Goal: Find contact information: Find contact information

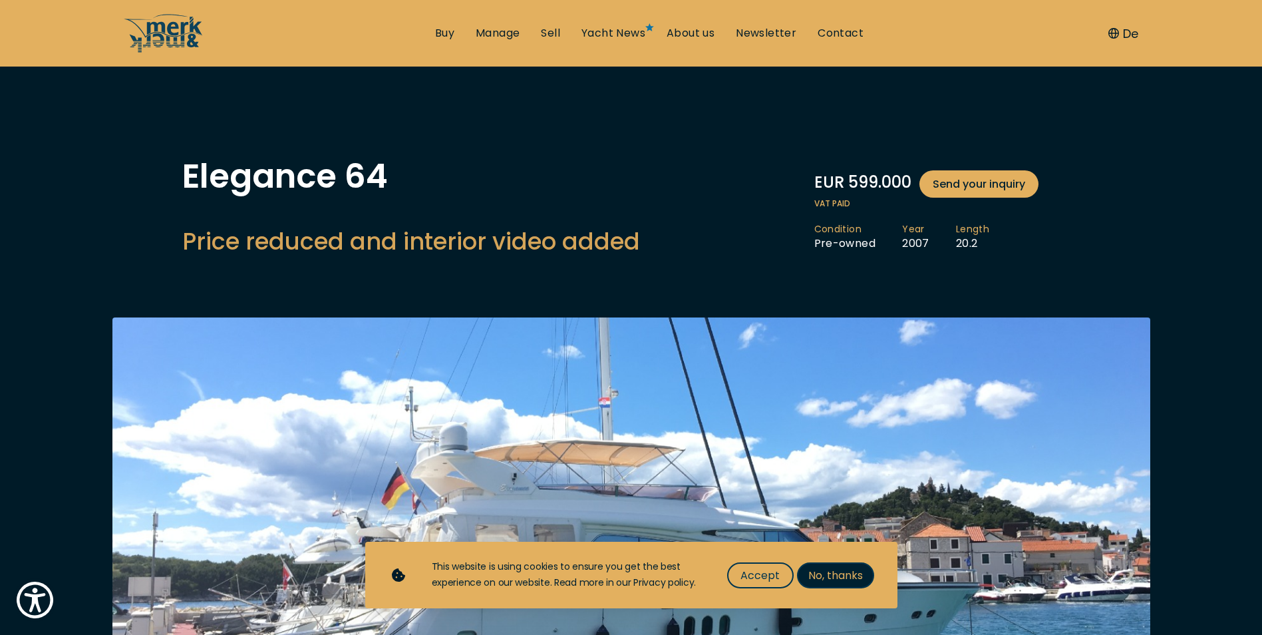
click at [828, 582] on span "No, thanks" at bounding box center [835, 575] width 55 height 17
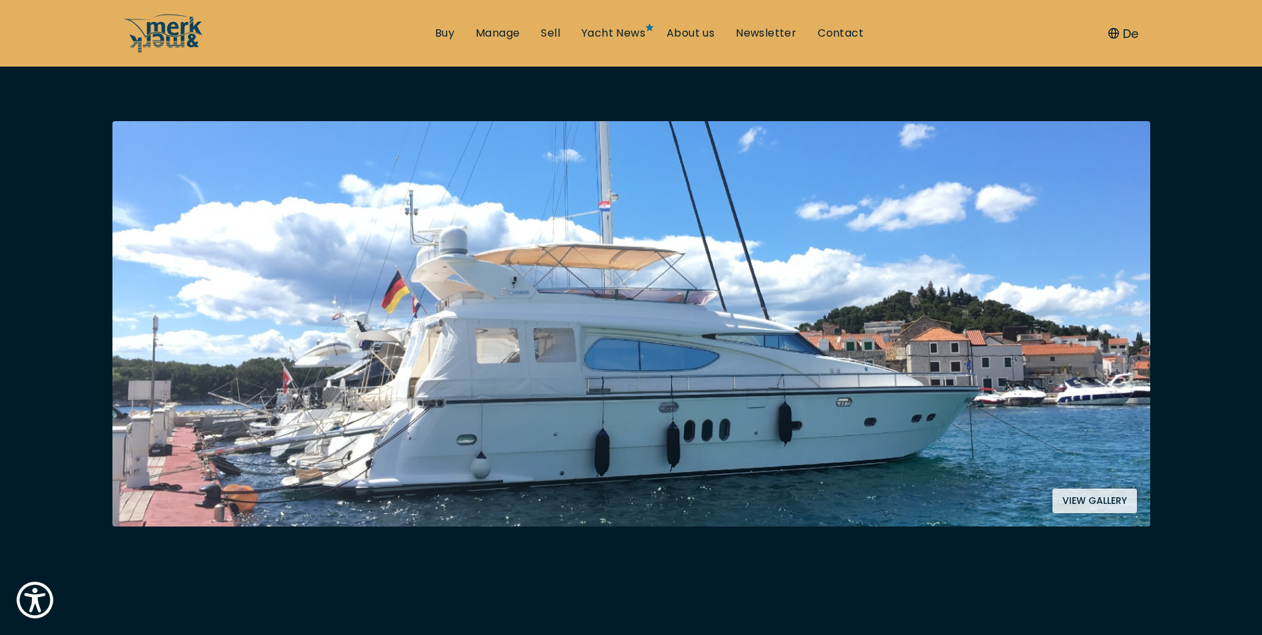
scroll to position [200, 0]
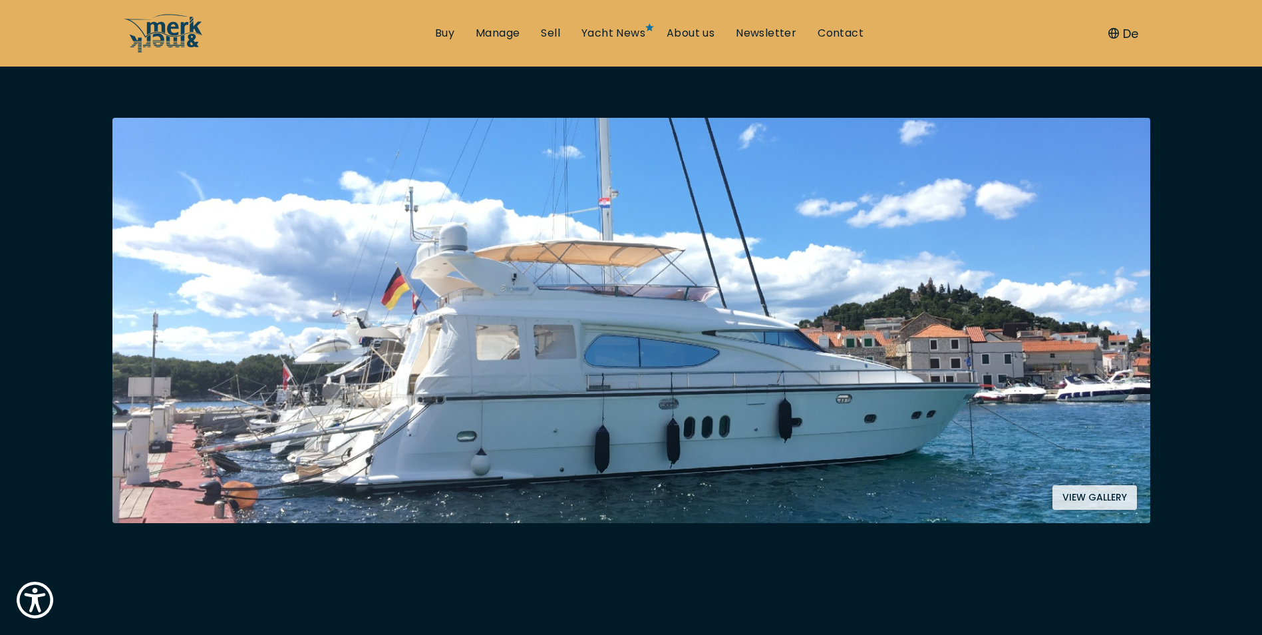
click at [1065, 497] on button "View gallery" at bounding box center [1095, 497] width 85 height 25
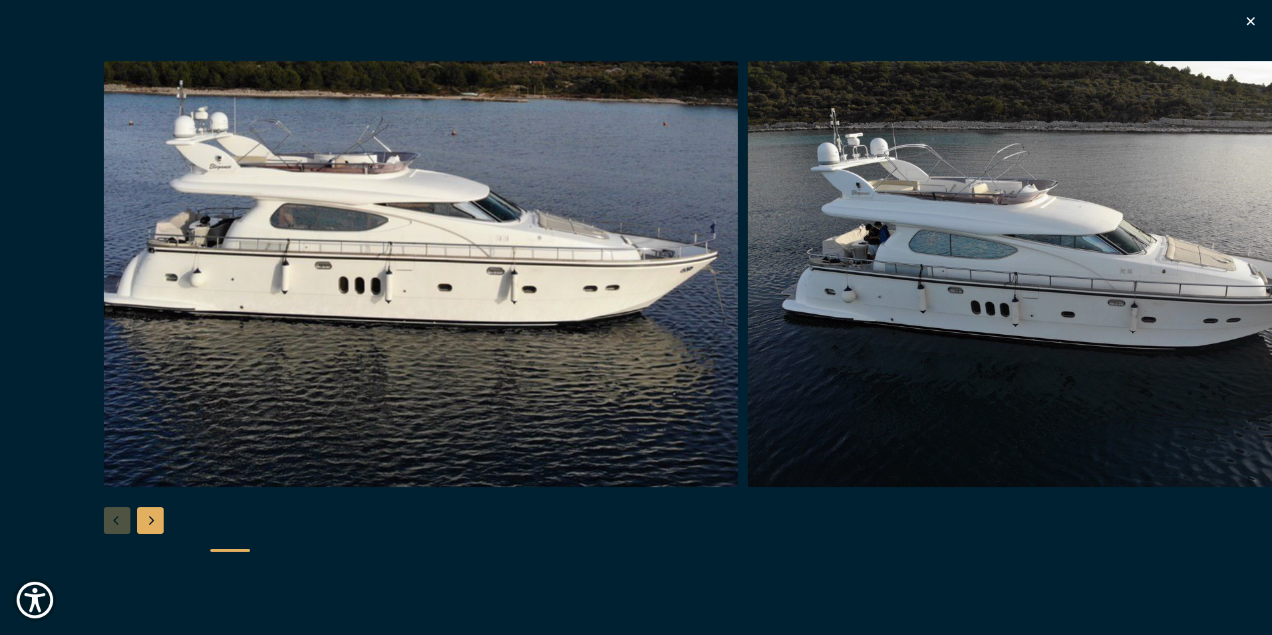
click at [154, 516] on div "Next slide" at bounding box center [150, 520] width 27 height 27
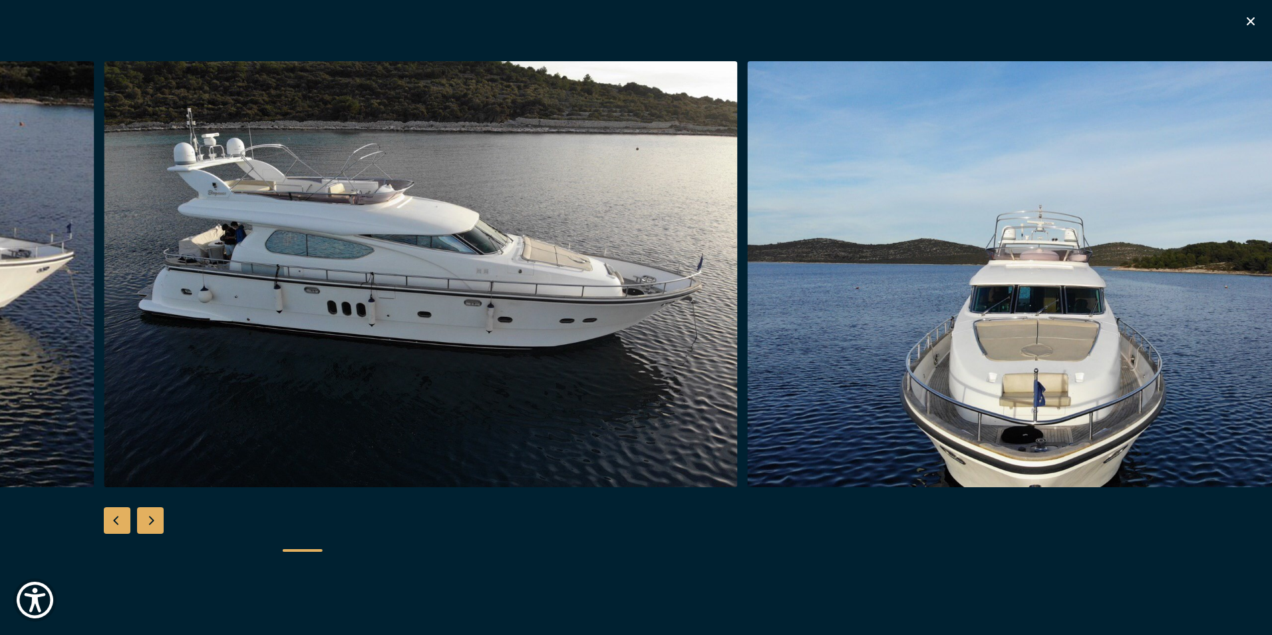
click at [154, 515] on div "Next slide" at bounding box center [150, 520] width 27 height 27
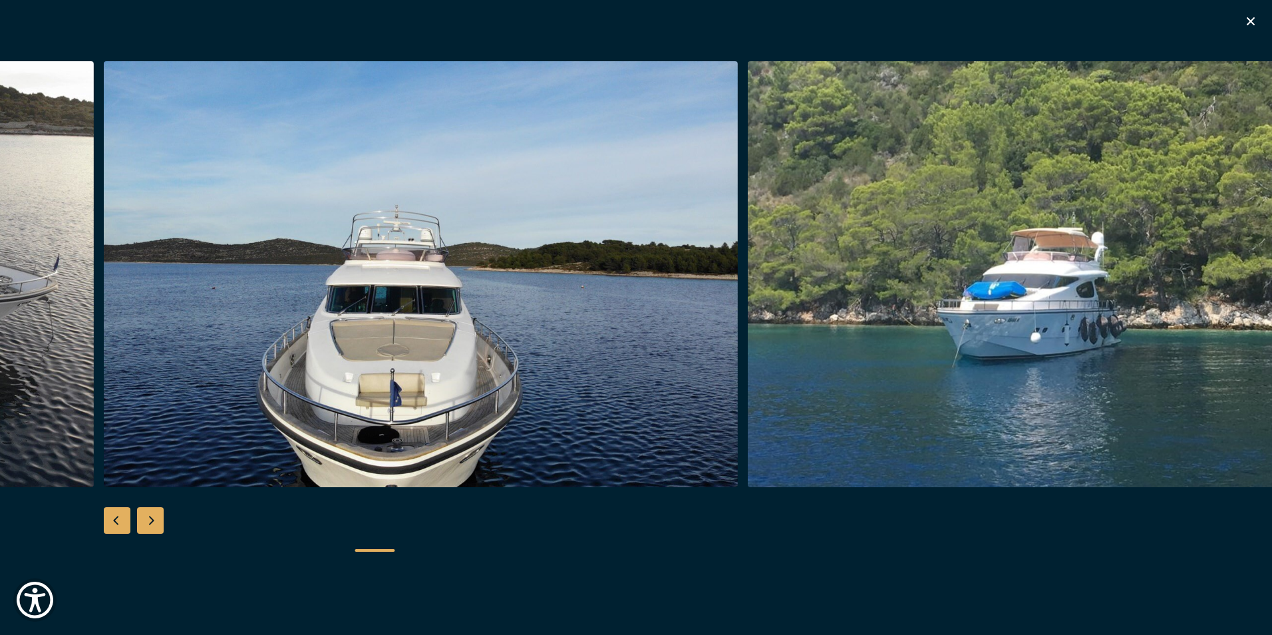
click at [154, 515] on div "Next slide" at bounding box center [150, 520] width 27 height 27
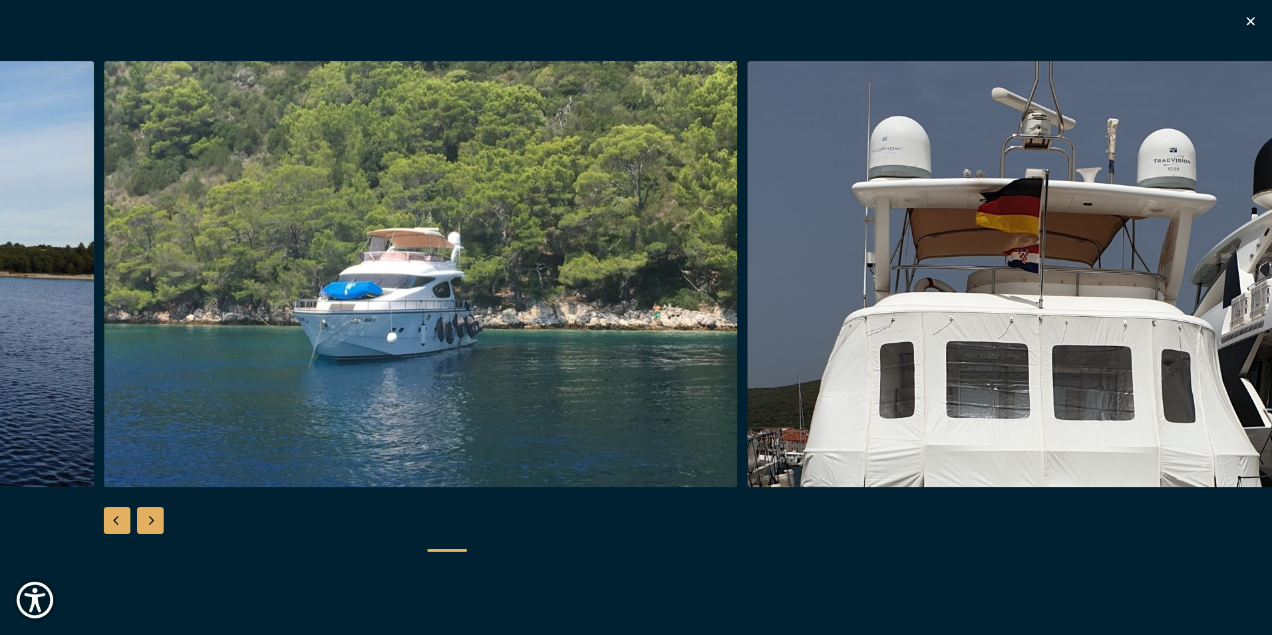
click at [156, 514] on div "Next slide" at bounding box center [150, 520] width 27 height 27
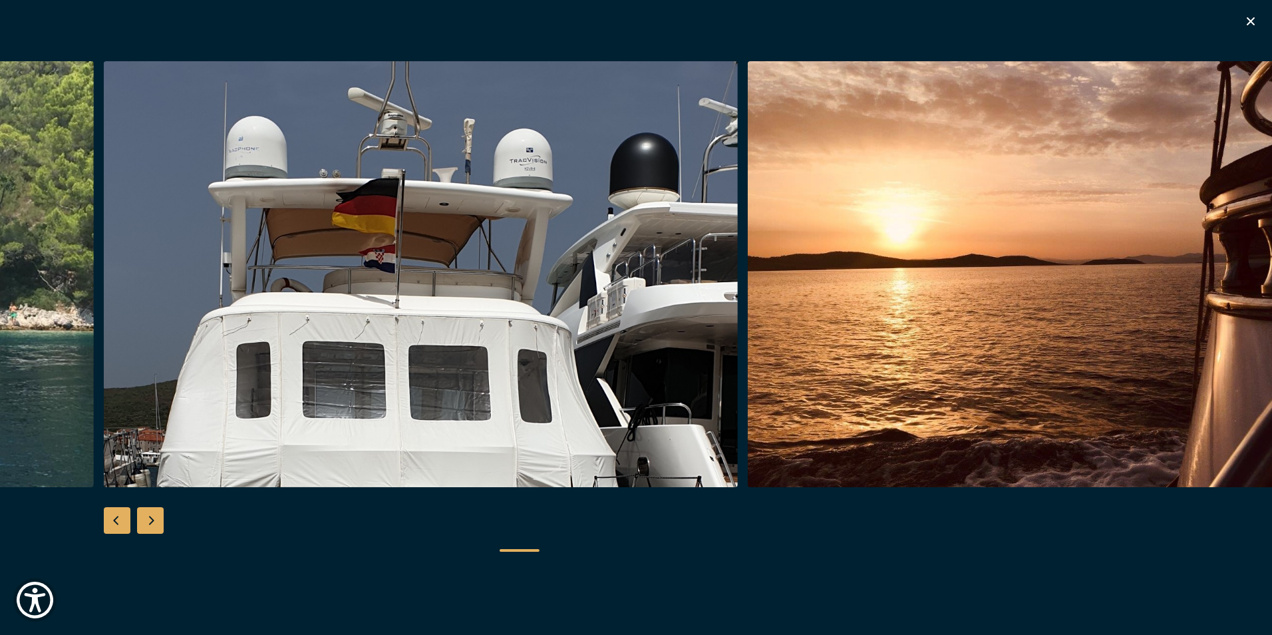
click at [157, 513] on div "Next slide" at bounding box center [150, 520] width 27 height 27
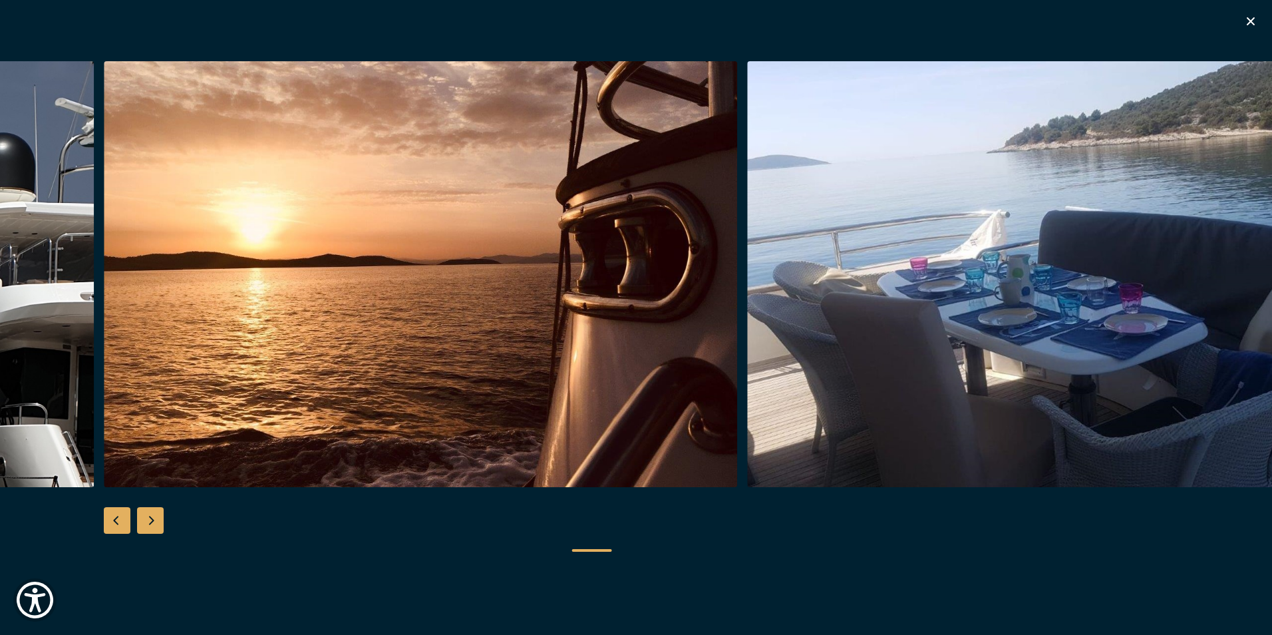
click at [158, 512] on div "Next slide" at bounding box center [150, 520] width 27 height 27
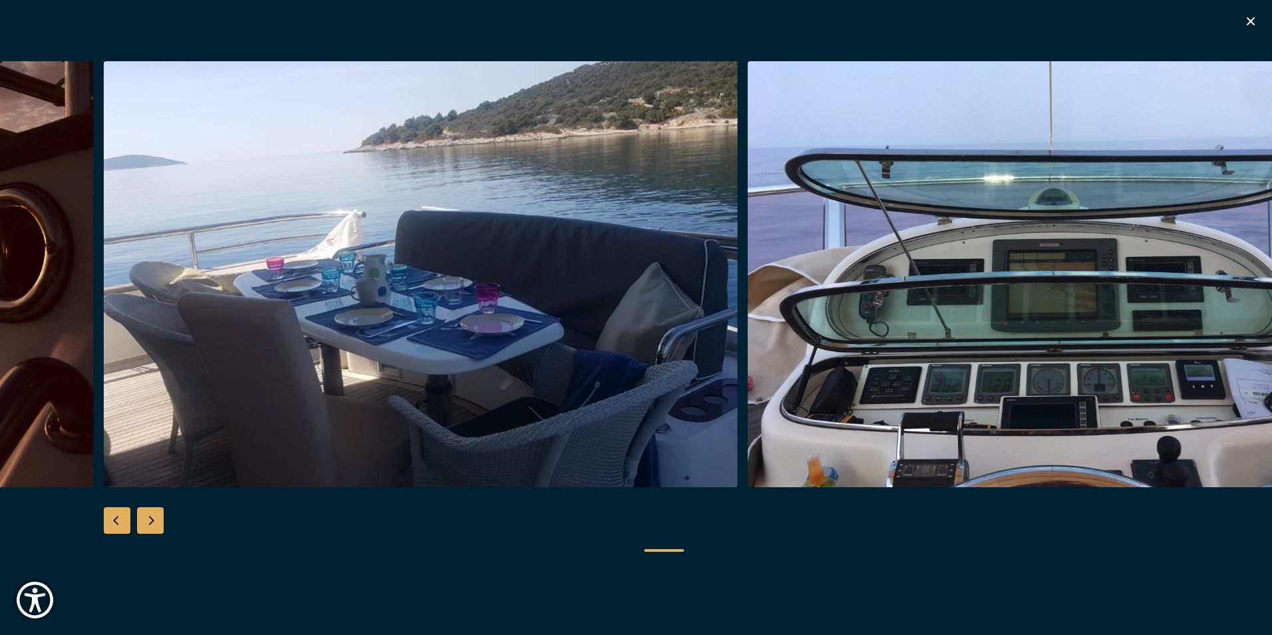
click at [158, 512] on div "Next slide" at bounding box center [150, 520] width 27 height 27
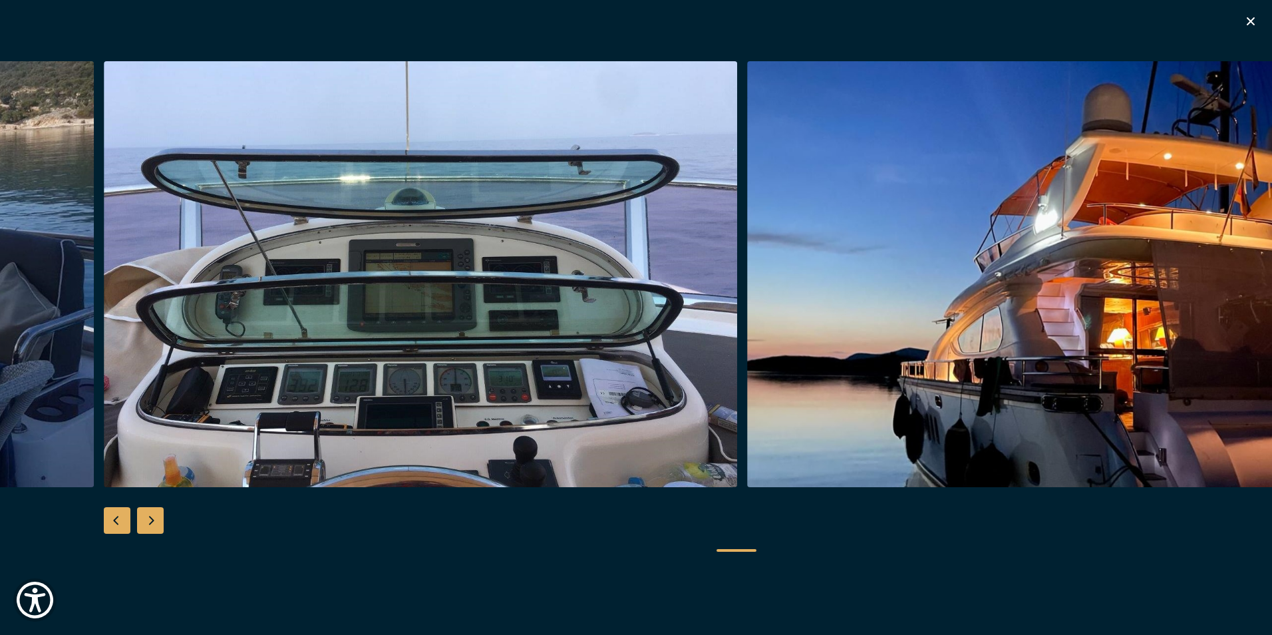
click at [159, 512] on div "Next slide" at bounding box center [150, 520] width 27 height 27
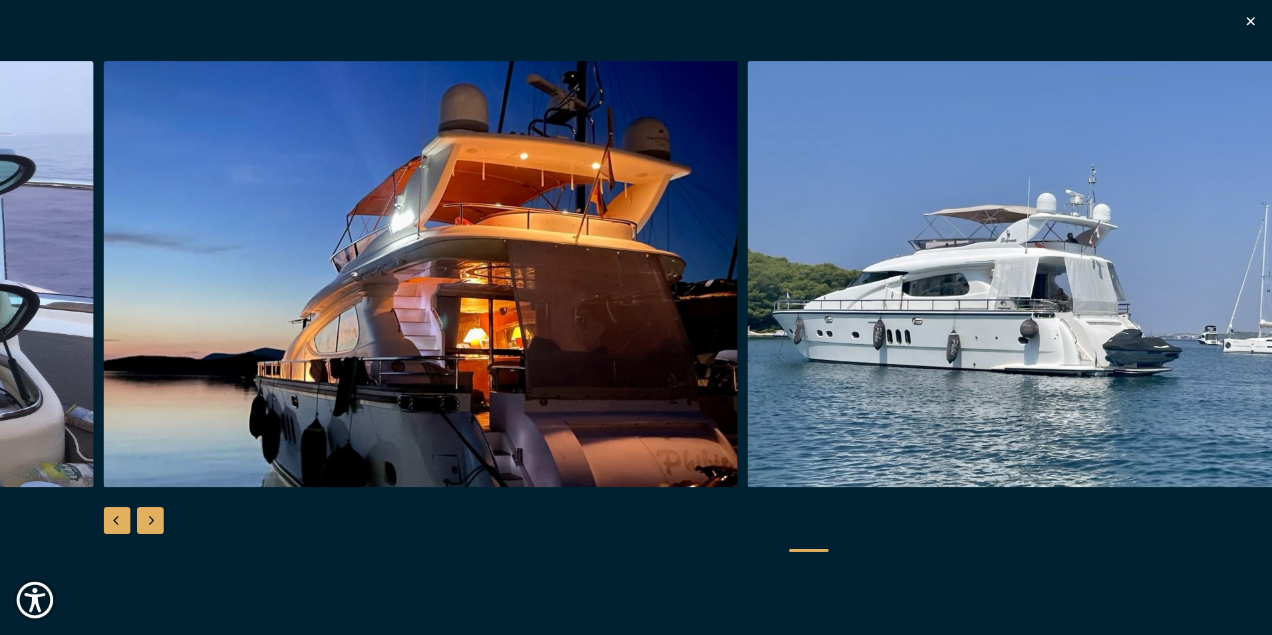
click at [160, 512] on div "Next slide" at bounding box center [150, 520] width 27 height 27
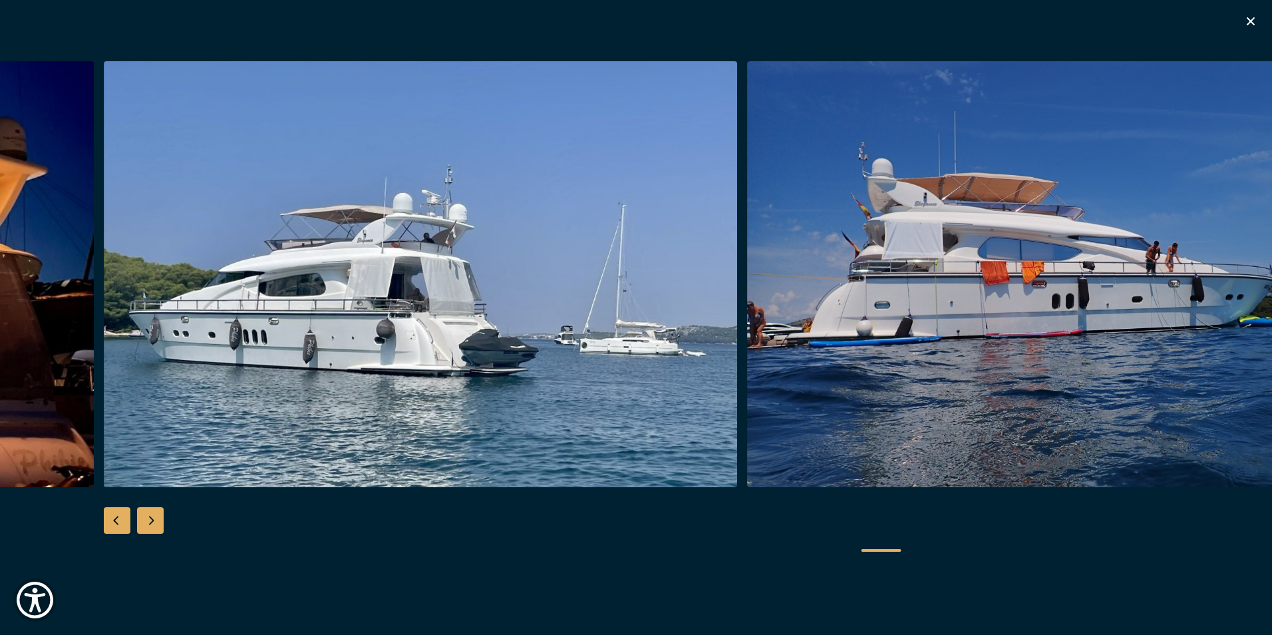
click at [161, 512] on div "Next slide" at bounding box center [150, 520] width 27 height 27
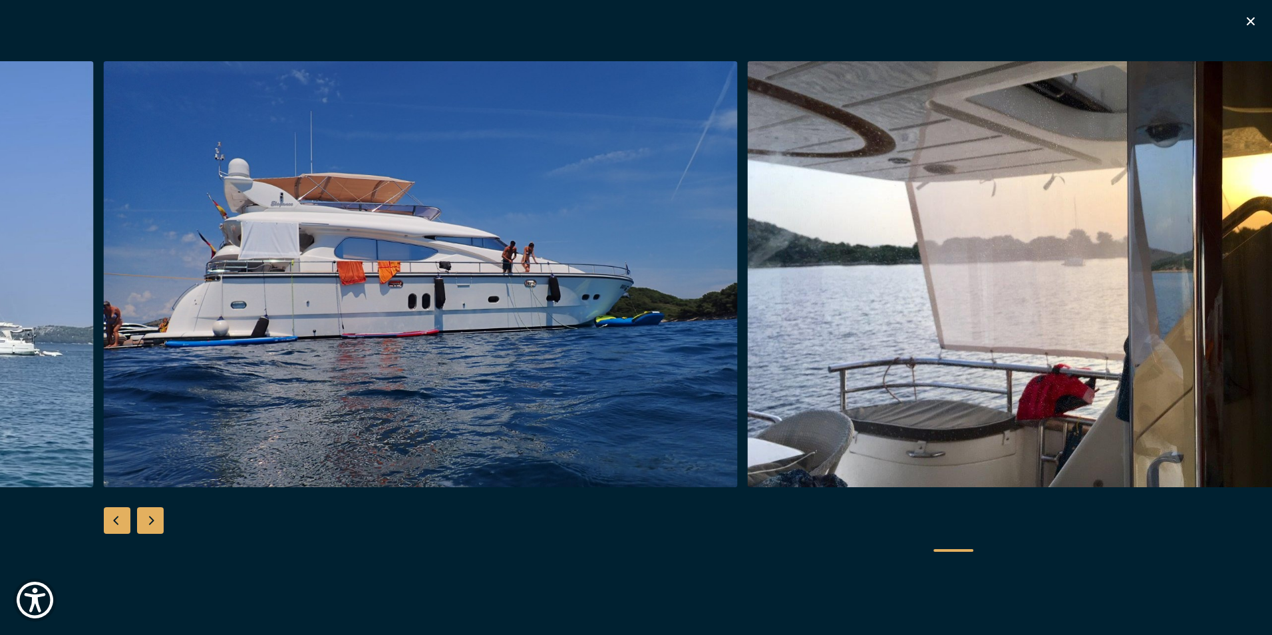
click at [161, 512] on div "Next slide" at bounding box center [150, 520] width 27 height 27
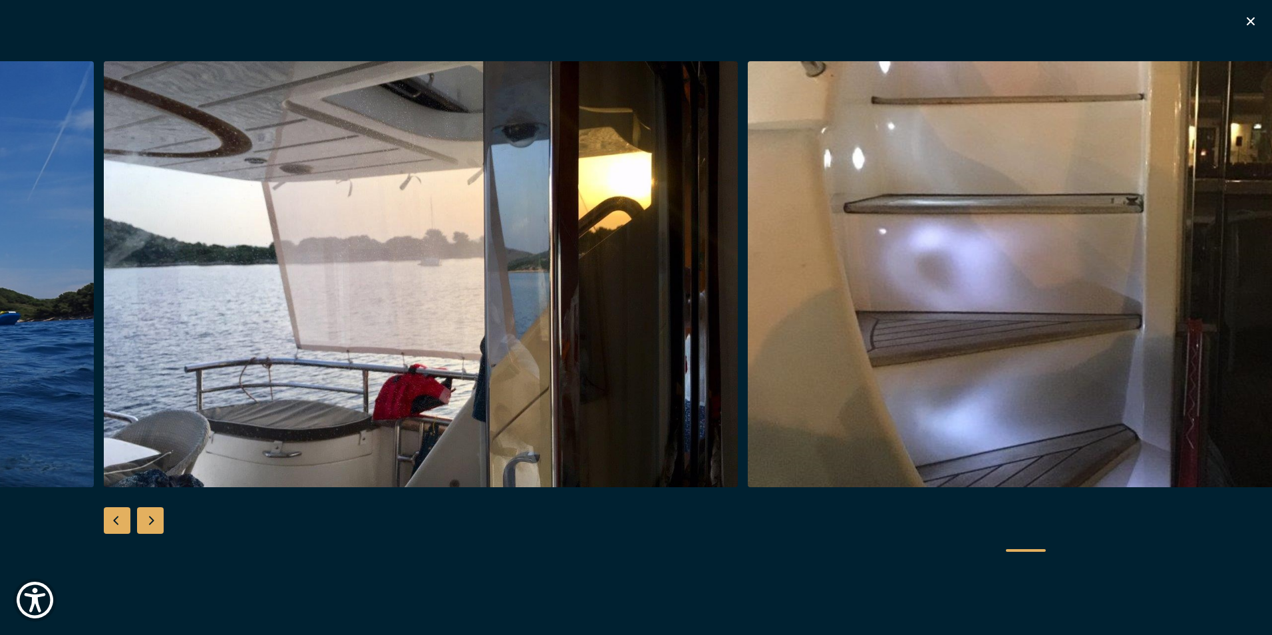
click at [162, 512] on div "Next slide" at bounding box center [150, 520] width 27 height 27
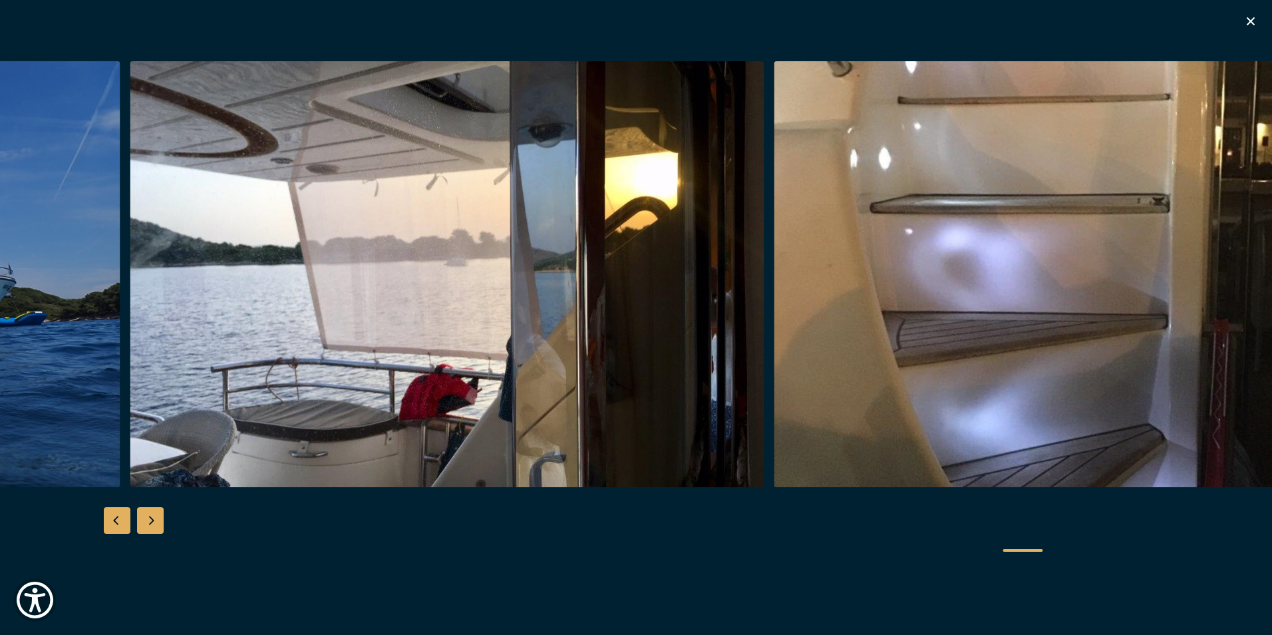
click at [162, 512] on div "Next slide" at bounding box center [150, 520] width 27 height 27
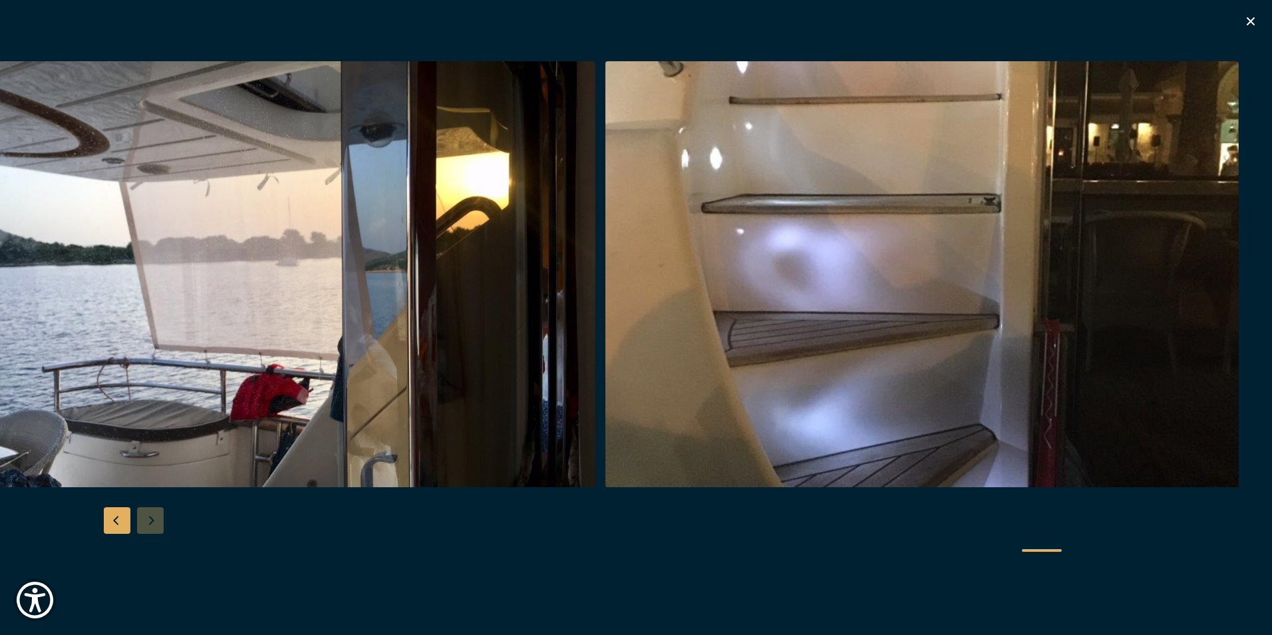
click at [162, 512] on div at bounding box center [636, 317] width 1272 height 512
click at [152, 520] on div at bounding box center [636, 317] width 1272 height 512
click at [152, 519] on div at bounding box center [636, 317] width 1272 height 512
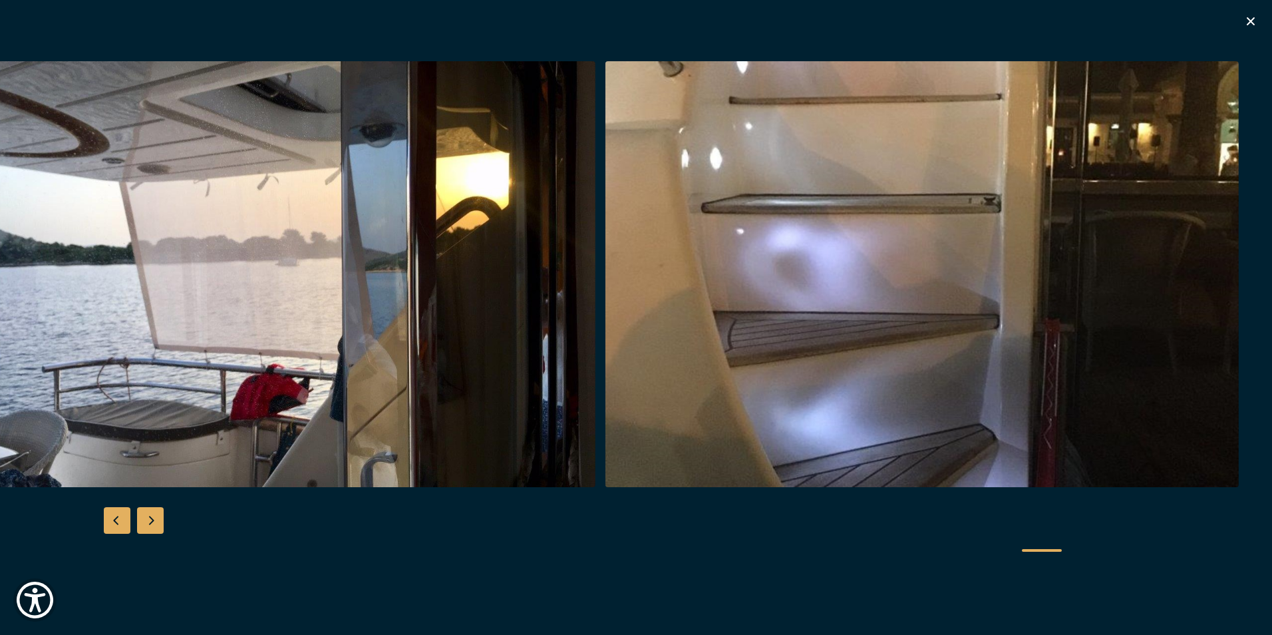
click at [1254, 17] on icon "button" at bounding box center [1251, 21] width 16 height 16
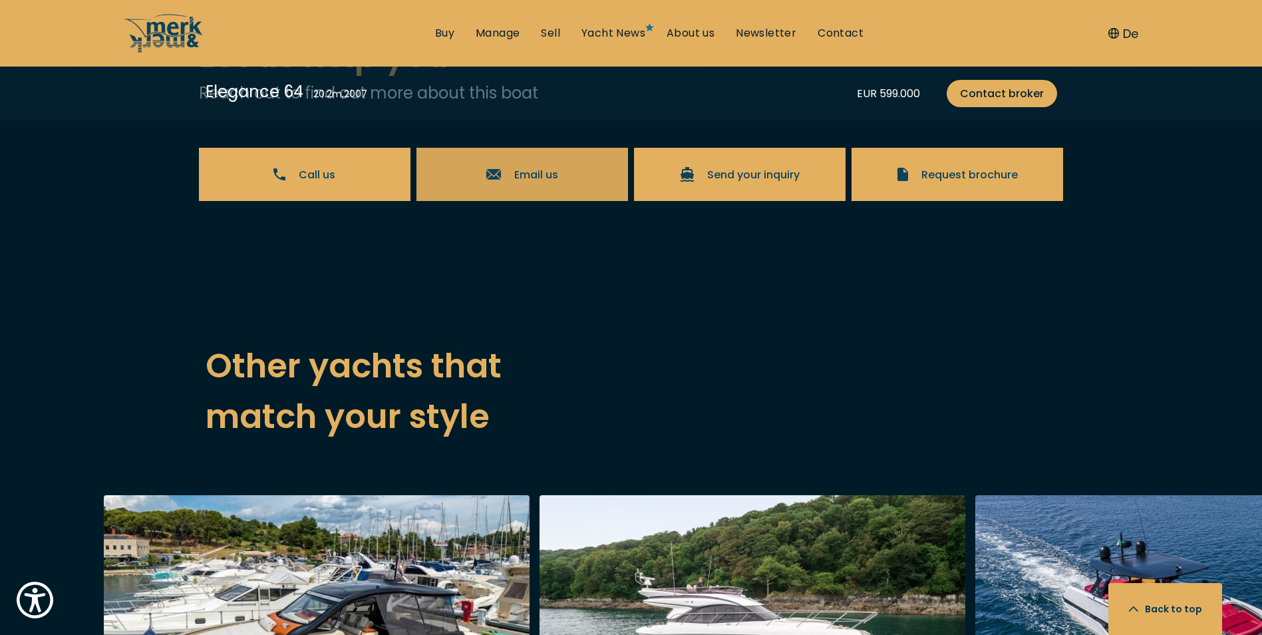
scroll to position [3460, 0]
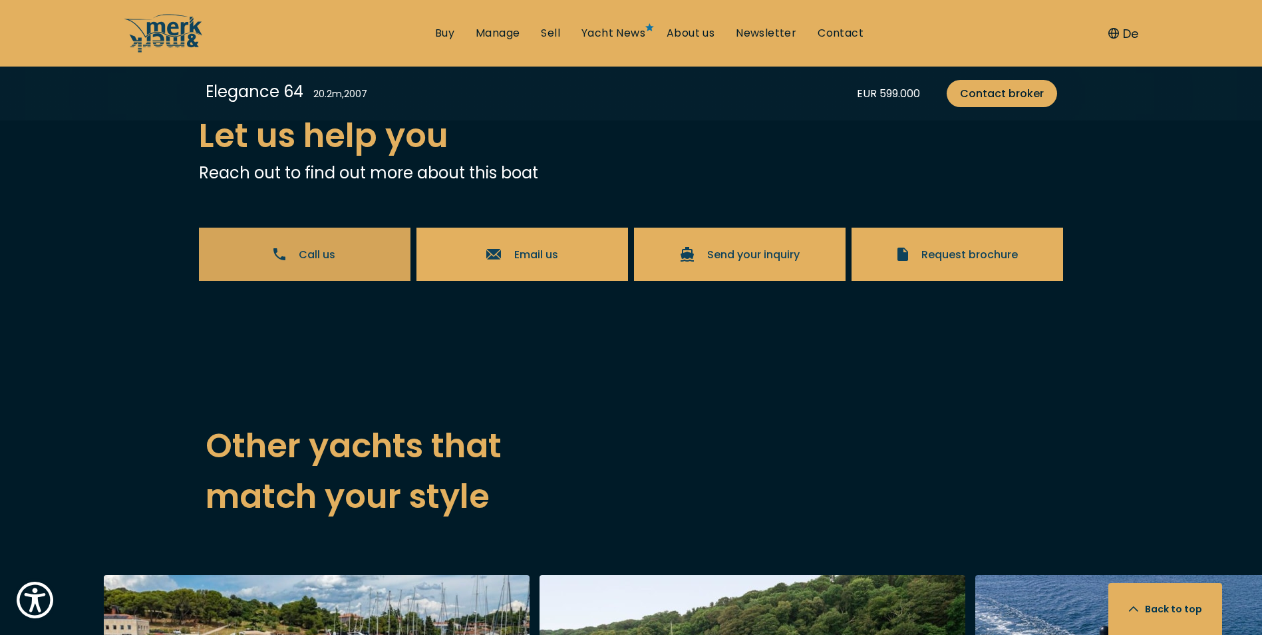
click at [301, 253] on span "Call us" at bounding box center [317, 254] width 37 height 17
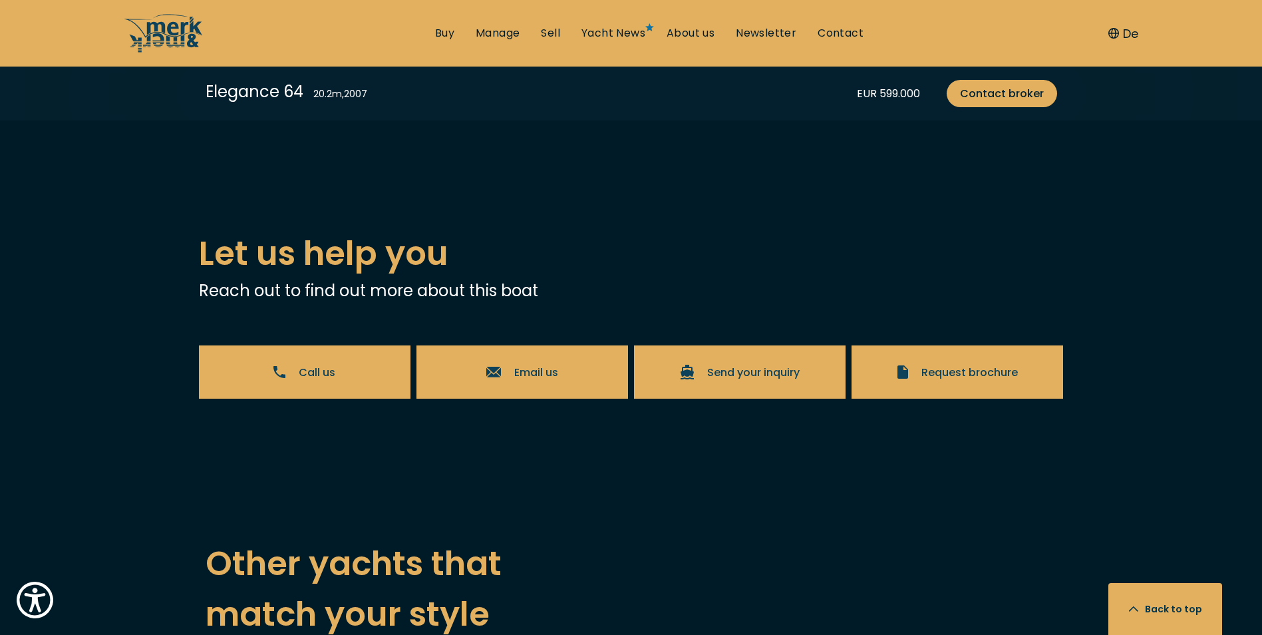
scroll to position [3327, 0]
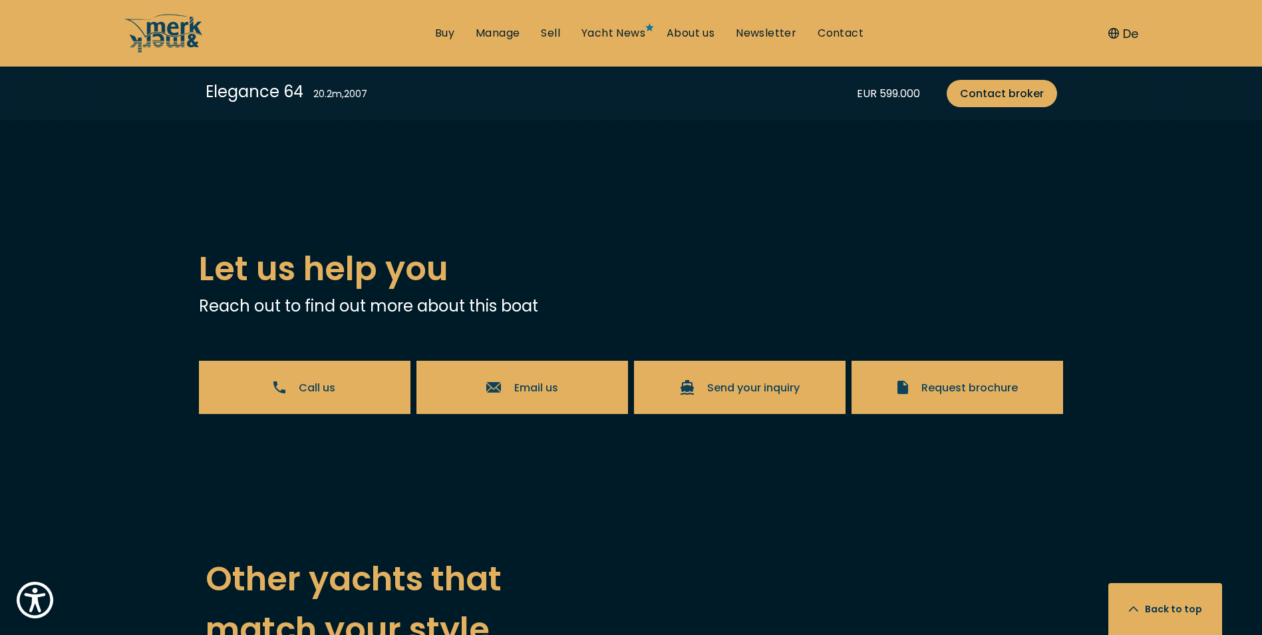
click at [300, 383] on span "Call us" at bounding box center [317, 387] width 37 height 17
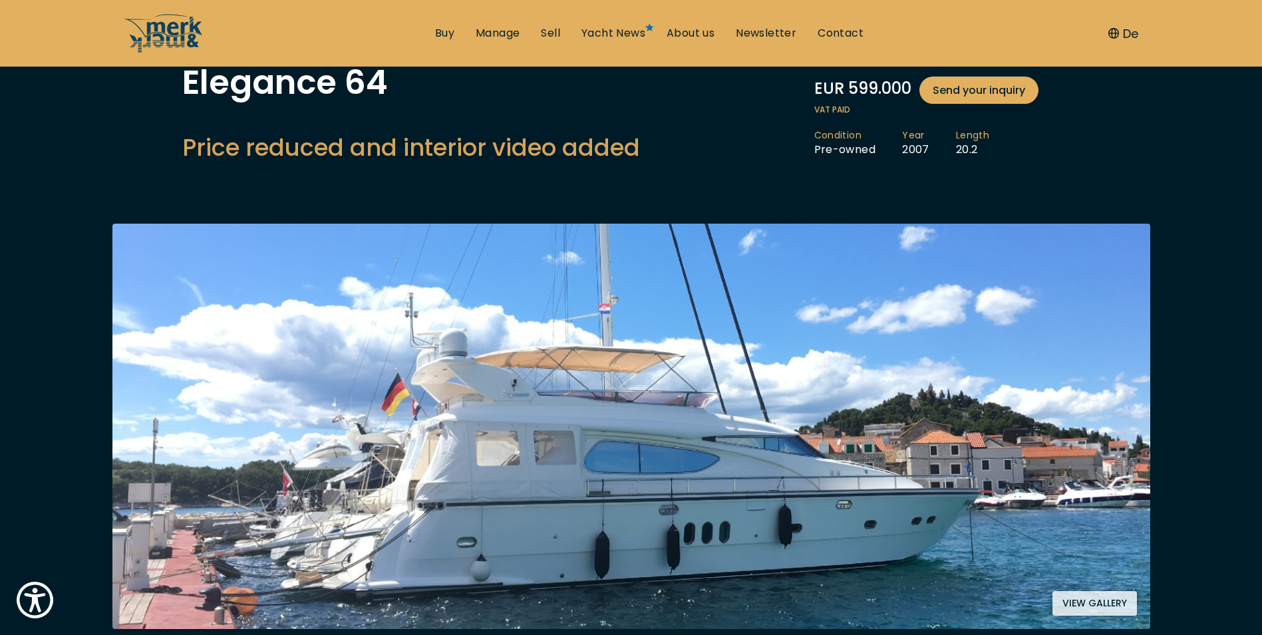
scroll to position [200, 0]
